Goal: Check status

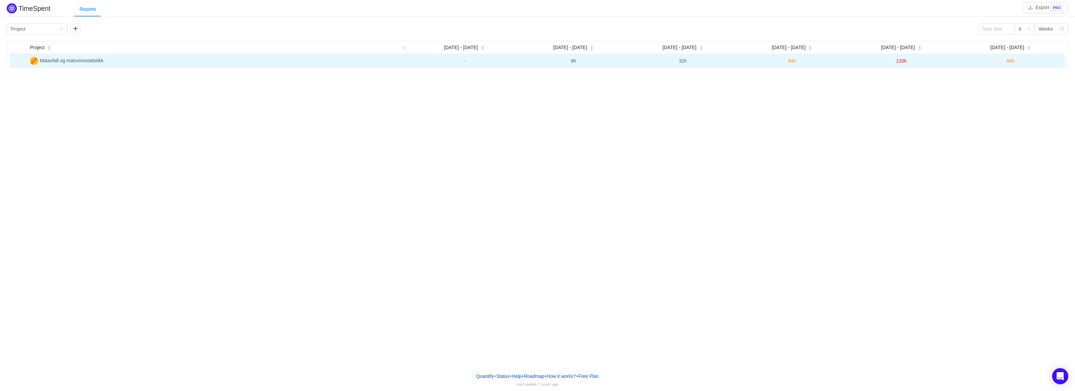
drag, startPoint x: 898, startPoint y: 60, endPoint x: 908, endPoint y: 63, distance: 11.2
click at [908, 63] on td "120h" at bounding box center [901, 60] width 109 height 13
drag, startPoint x: 899, startPoint y: 62, endPoint x: 906, endPoint y: 63, distance: 7.5
click at [906, 63] on span "120h" at bounding box center [902, 60] width 10 height 5
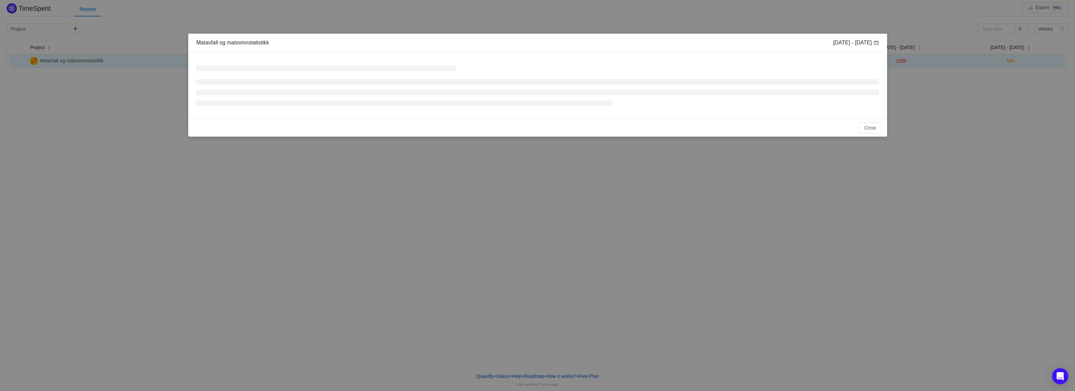
click at [906, 63] on div "Matavfall og matsvinnstatistikk [DATE] - [DATE] No Data Total: 0h Close OK" at bounding box center [537, 195] width 1075 height 391
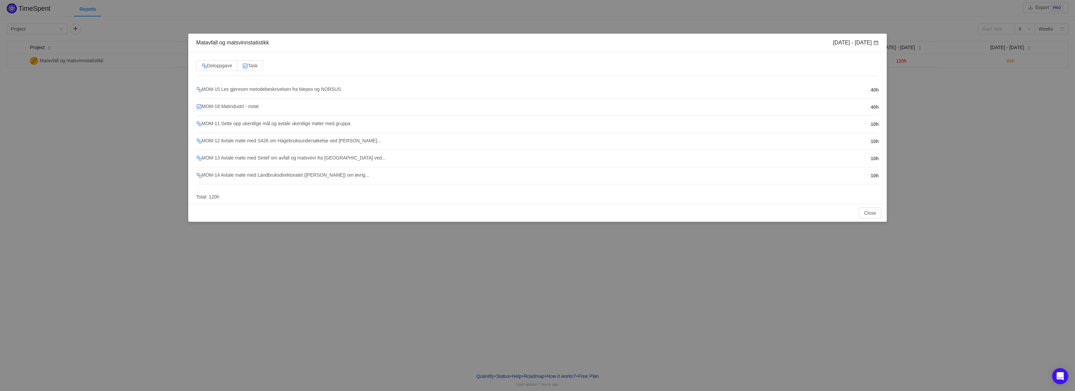
click at [350, 21] on div "Matavfall og matsvinnstatistikk [DATE] - [DATE] Deloppgave Task MOM-15 Les gjen…" at bounding box center [537, 195] width 1075 height 391
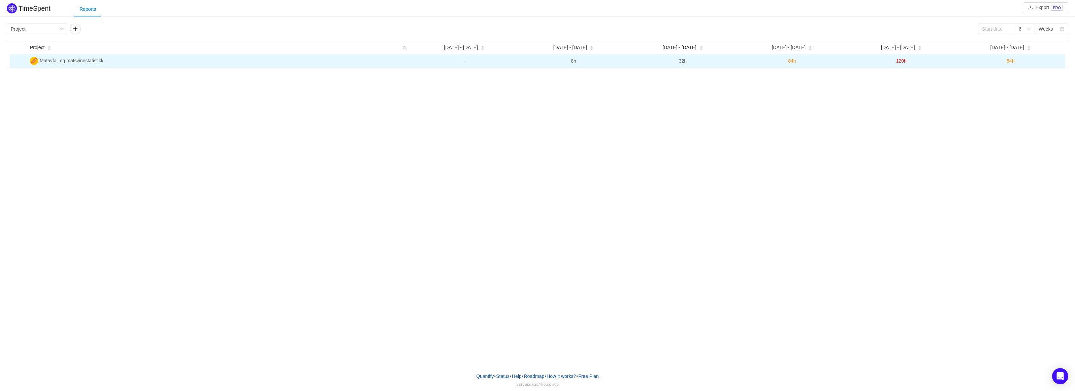
drag, startPoint x: 1005, startPoint y: 60, endPoint x: 1017, endPoint y: 62, distance: 12.0
click at [1017, 62] on td "84h" at bounding box center [1011, 60] width 109 height 13
